Goal: Navigation & Orientation: Find specific page/section

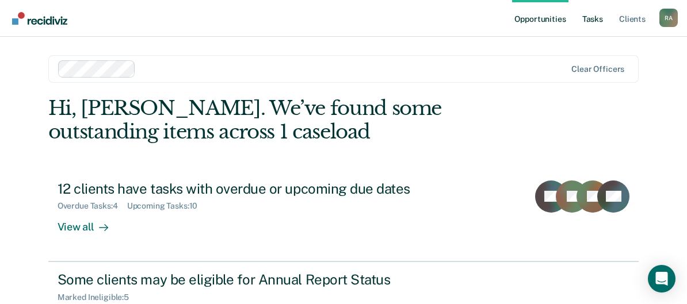
click at [602, 19] on link "Tasks" at bounding box center [592, 18] width 25 height 37
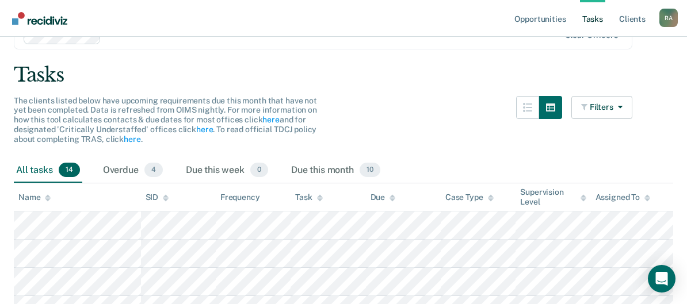
scroll to position [115, 0]
